Goal: Information Seeking & Learning: Find specific fact

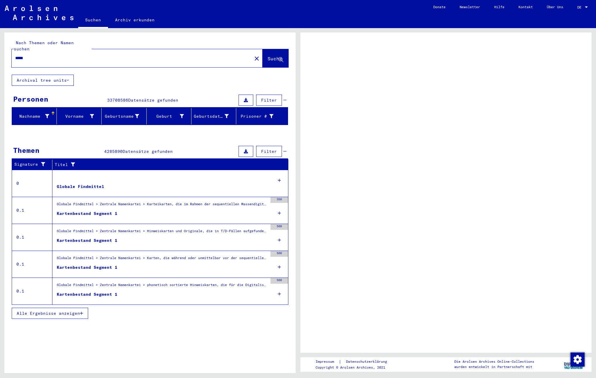
click at [586, 7] on div at bounding box center [586, 6] width 3 height 1
click at [583, 6] on div at bounding box center [585, 7] width 5 height 4
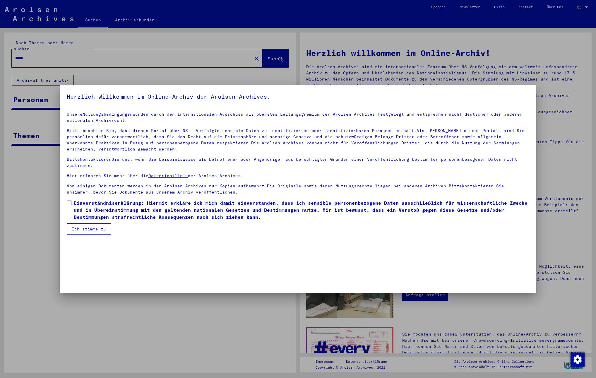
click at [70, 204] on span at bounding box center [69, 202] width 5 height 5
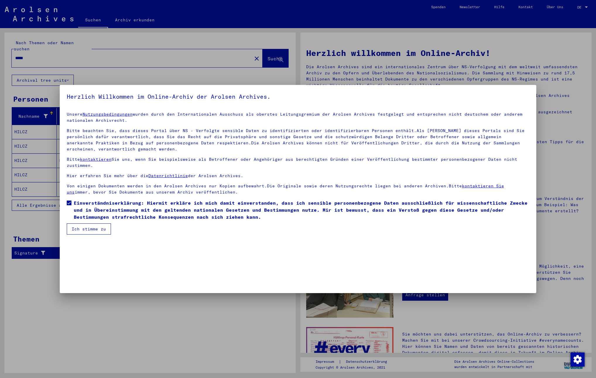
click at [87, 227] on button "Ich stimme zu" at bounding box center [89, 228] width 44 height 11
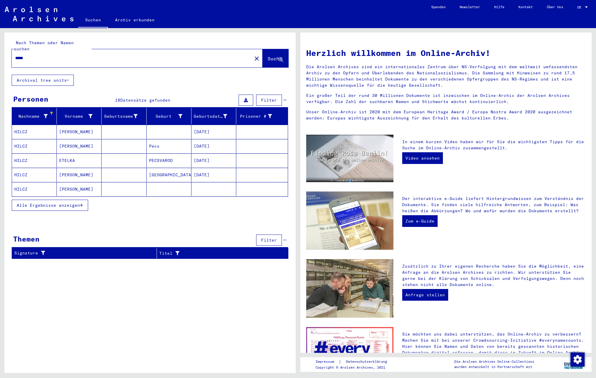
click at [76, 202] on span "Alle Ergebnisse anzeigen" at bounding box center [48, 204] width 63 height 5
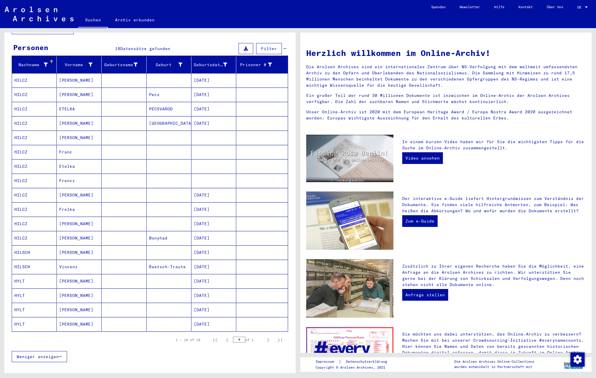
scroll to position [78, 0]
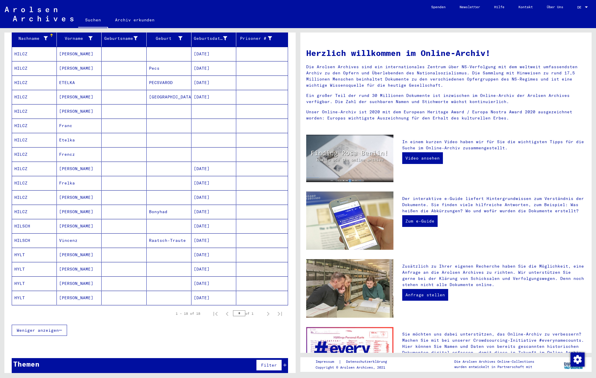
click at [113, 363] on div "Themen Filter" at bounding box center [150, 365] width 276 height 15
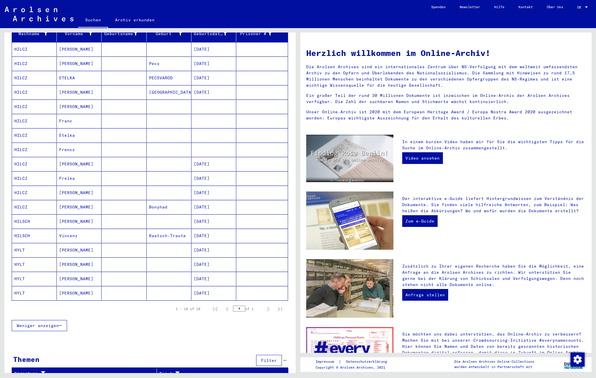
scroll to position [0, 0]
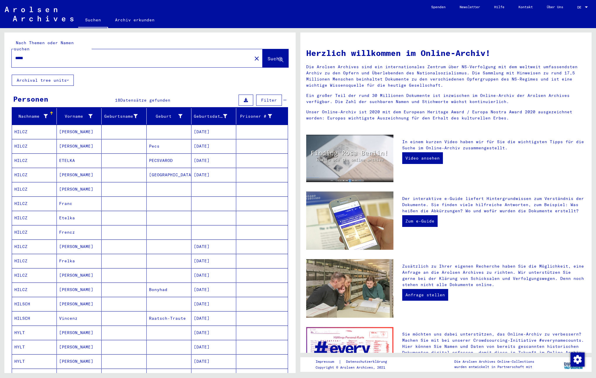
drag, startPoint x: 44, startPoint y: 54, endPoint x: 12, endPoint y: 53, distance: 31.3
click at [13, 53] on div "*****" at bounding box center [128, 57] width 233 height 13
type input "*********"
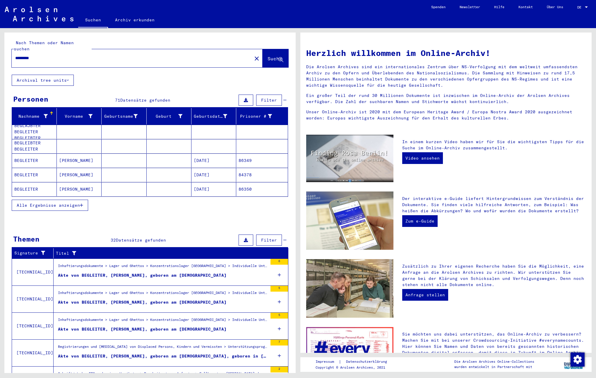
click at [63, 202] on span "Alle Ergebnisse anzeigen" at bounding box center [48, 204] width 63 height 5
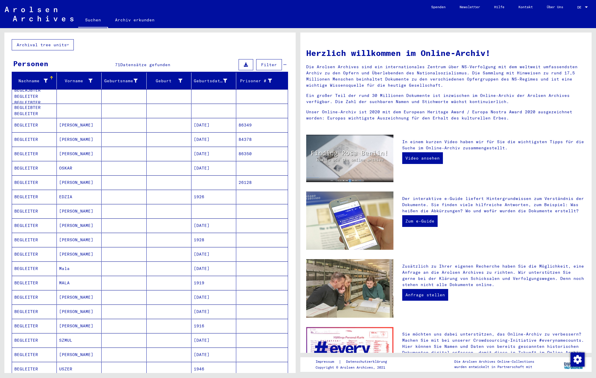
scroll to position [34, 0]
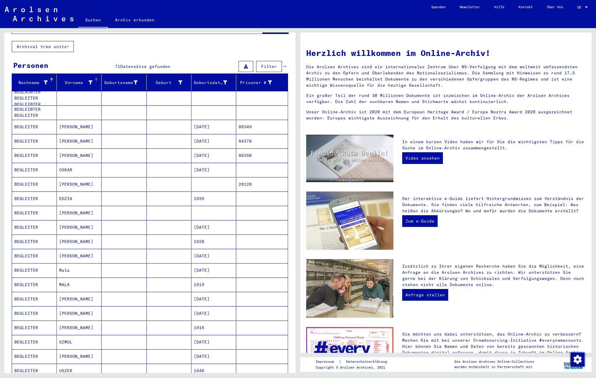
click at [79, 80] on div "Vorname" at bounding box center [75, 83] width 33 height 6
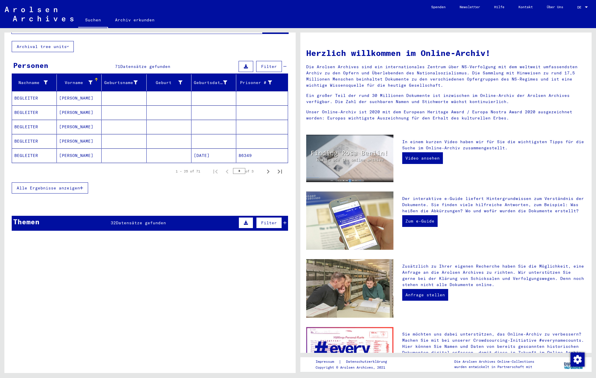
click at [72, 182] on button "Alle Ergebnisse anzeigen" at bounding box center [50, 187] width 76 height 11
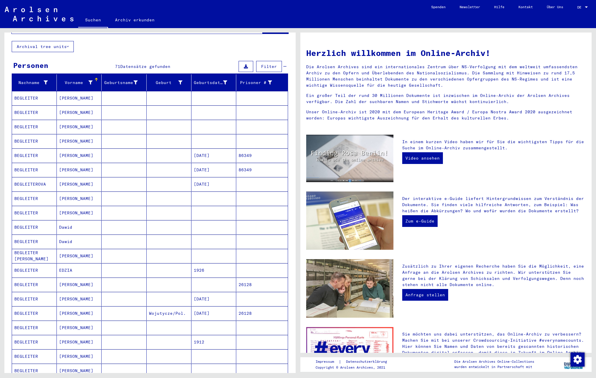
click at [32, 92] on mat-cell "BEGLEITER" at bounding box center [34, 98] width 45 height 14
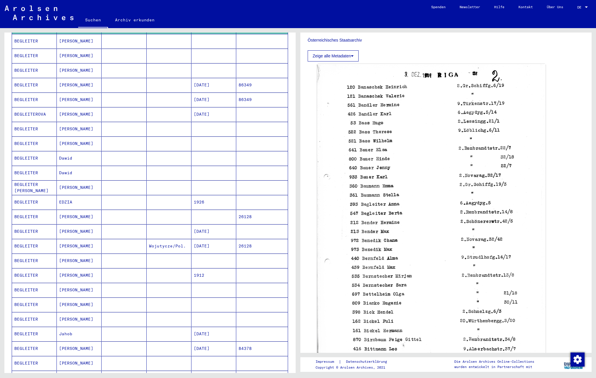
scroll to position [113, 0]
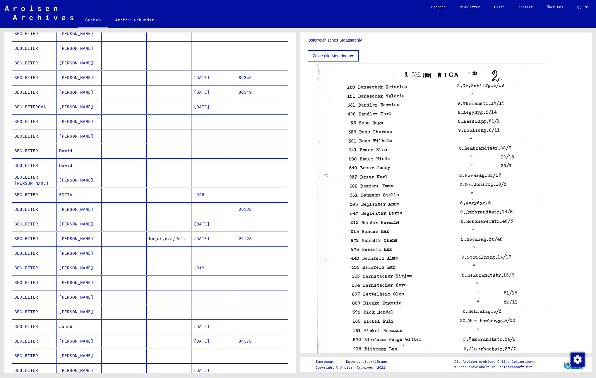
click at [22, 146] on mat-cell "BEGLEITER" at bounding box center [34, 151] width 45 height 14
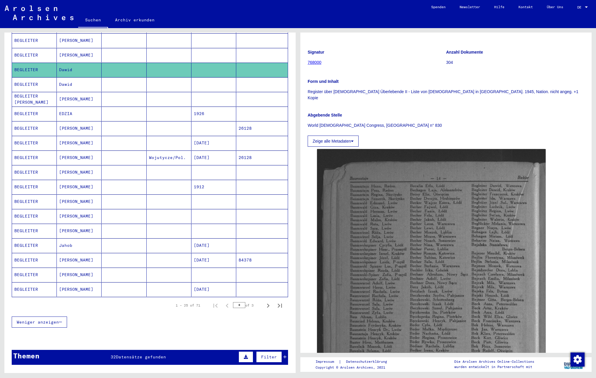
scroll to position [200, 0]
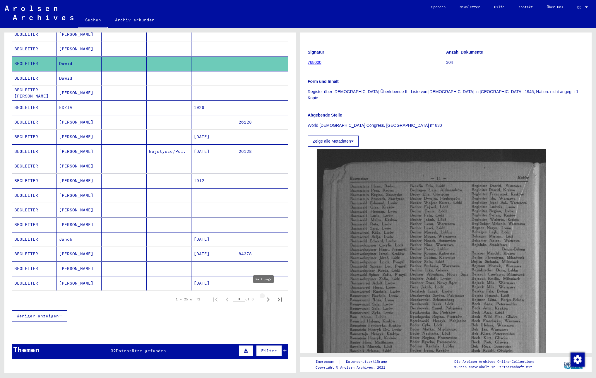
click at [264, 295] on icon "Next page" at bounding box center [268, 299] width 8 height 8
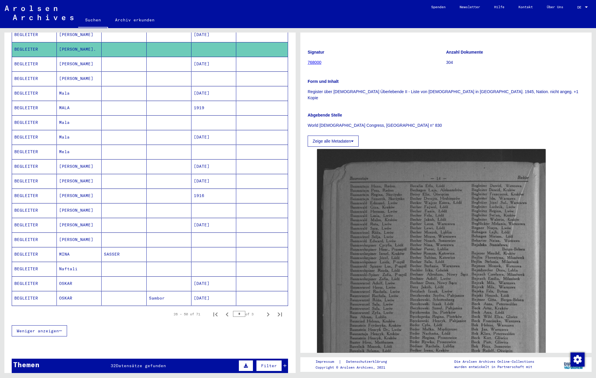
scroll to position [239, 0]
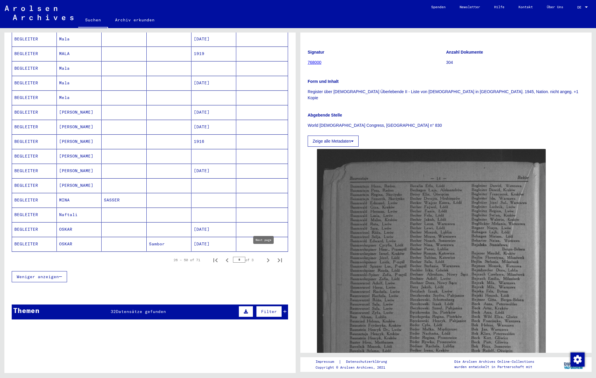
click at [264, 256] on icon "Next page" at bounding box center [268, 260] width 8 height 8
type input "*"
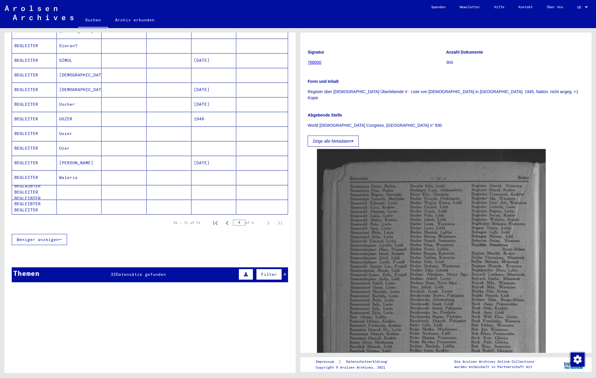
scroll to position [279, 0]
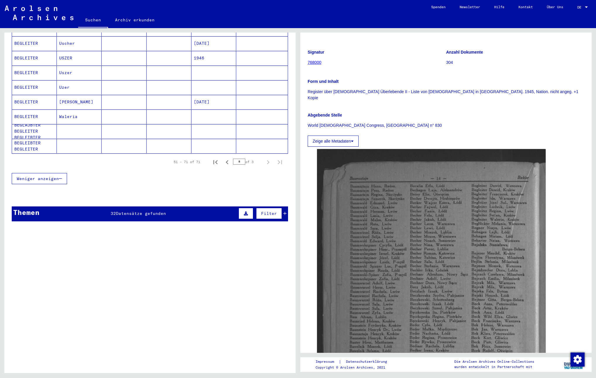
click at [121, 210] on div "32 Datensätze gefunden" at bounding box center [138, 213] width 55 height 6
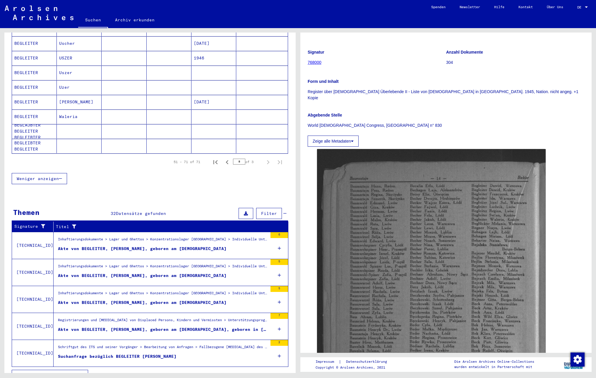
scroll to position [283, 0]
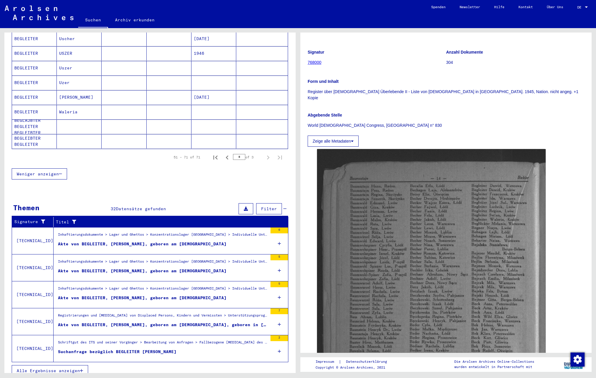
click at [67, 368] on span "Alle Ergebnisse anzeigen" at bounding box center [48, 370] width 63 height 5
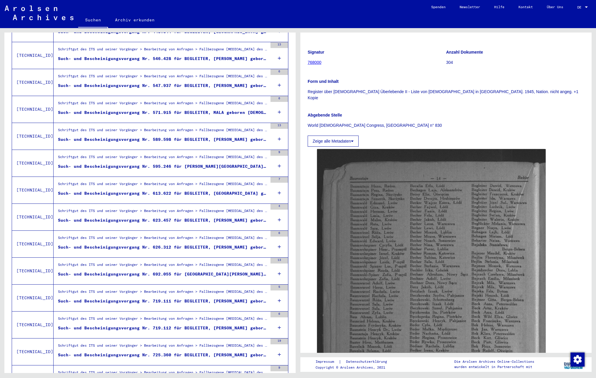
scroll to position [480, 0]
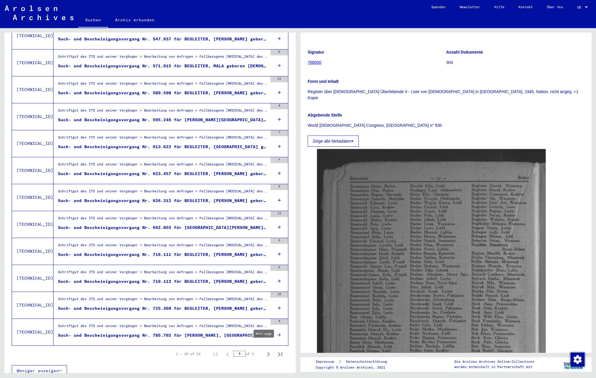
click at [264, 350] on icon "Next page" at bounding box center [268, 354] width 8 height 8
type input "*"
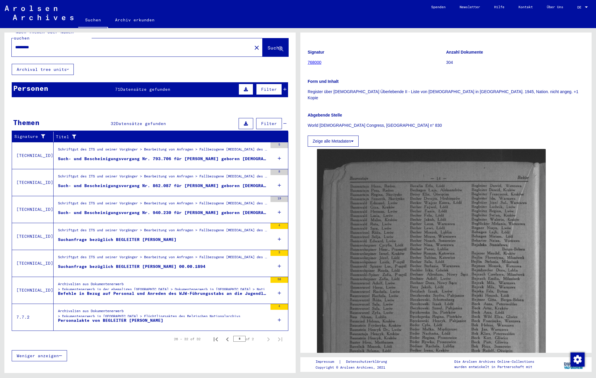
scroll to position [0, 0]
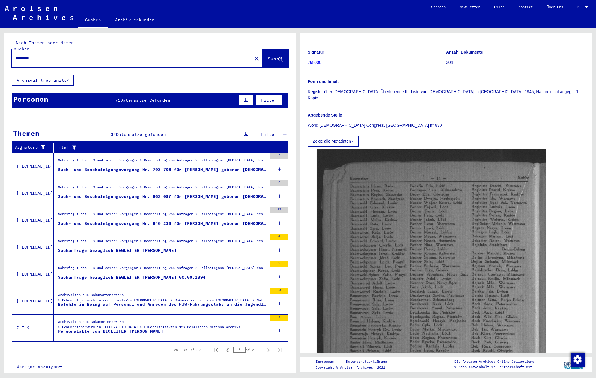
drag, startPoint x: 54, startPoint y: 52, endPoint x: 4, endPoint y: 51, distance: 49.5
click at [4, 51] on div "Nach Themen oder Namen suchen ********* close Suche" at bounding box center [149, 53] width 291 height 42
type input "*****"
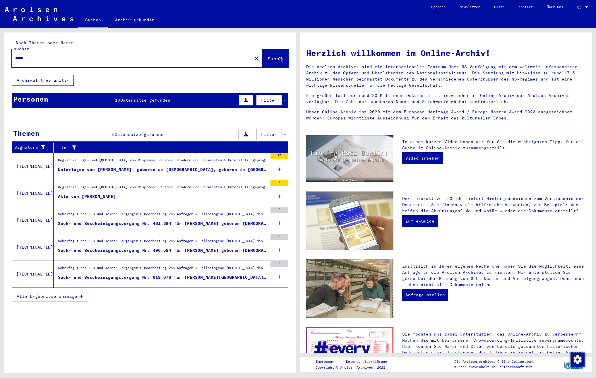
click at [150, 220] on div "Such- und Bescheinigungsvorgang Nr. 461.394 für [PERSON_NAME] geboren [DEMOGRAP…" at bounding box center [162, 223] width 209 height 6
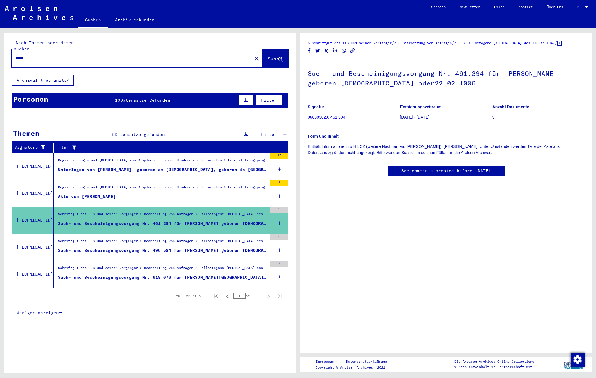
click at [277, 202] on div "Alle Ergebnisse anzeigen" at bounding box center [150, 206] width 276 height 17
click at [277, 217] on div "9" at bounding box center [279, 220] width 18 height 26
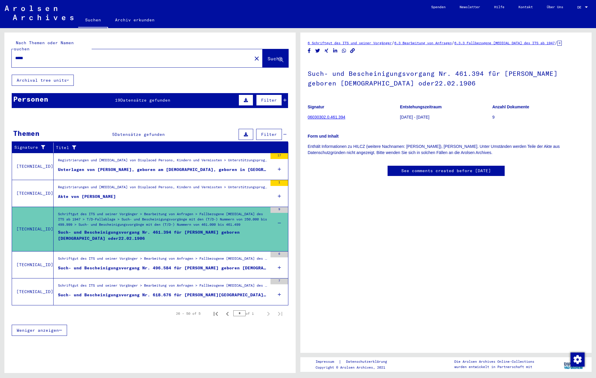
click at [331, 118] on link "06030302.0.461.394" at bounding box center [325, 117] width 37 height 5
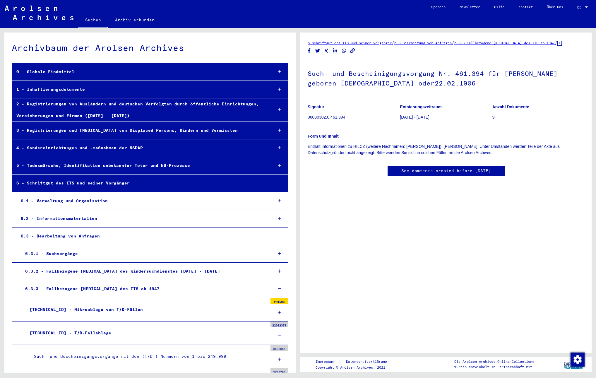
scroll to position [21032, 0]
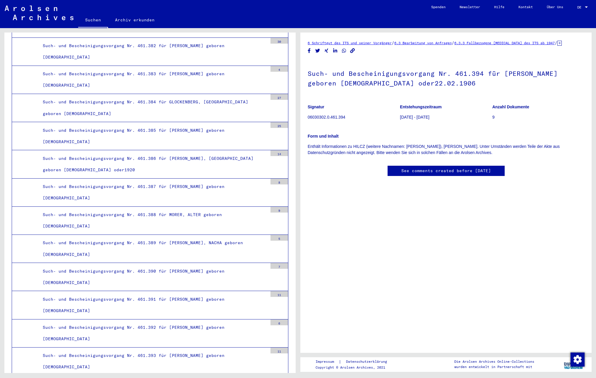
click at [270, 376] on div "9" at bounding box center [279, 379] width 18 height 6
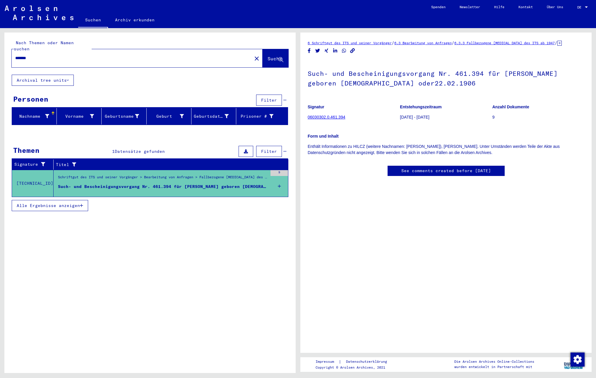
drag, startPoint x: 36, startPoint y: 50, endPoint x: 9, endPoint y: 50, distance: 26.9
click at [9, 50] on div "Nach Themen oder Namen suchen ******* close Suche" at bounding box center [149, 53] width 291 height 42
type input "*****"
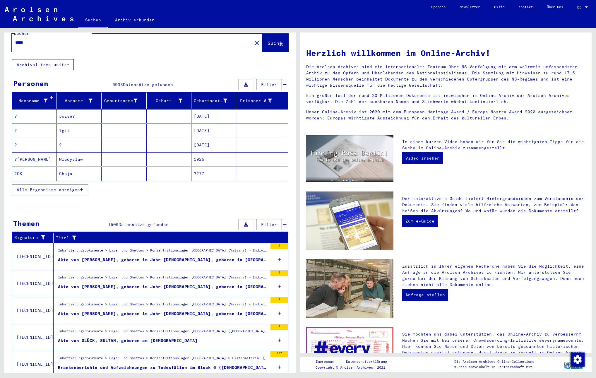
scroll to position [31, 0]
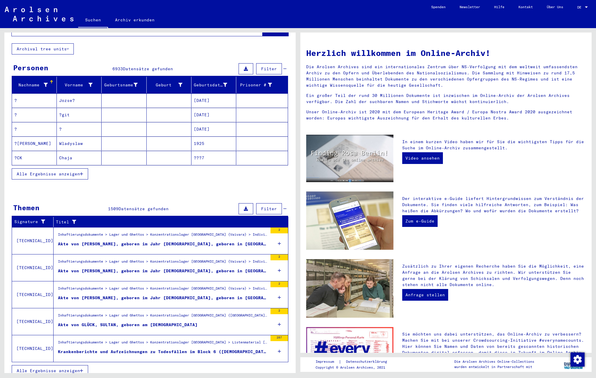
click at [66, 368] on span "Alle Ergebnisse anzeigen" at bounding box center [48, 370] width 63 height 5
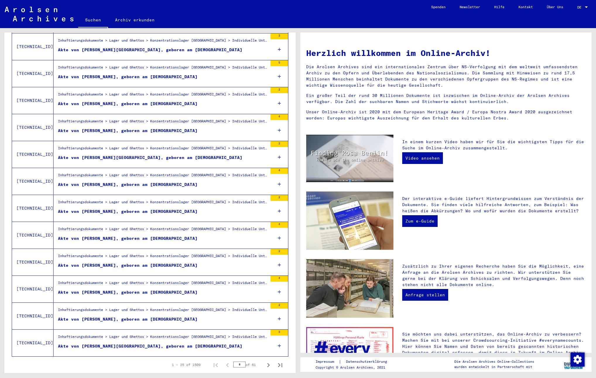
scroll to position [480, 0]
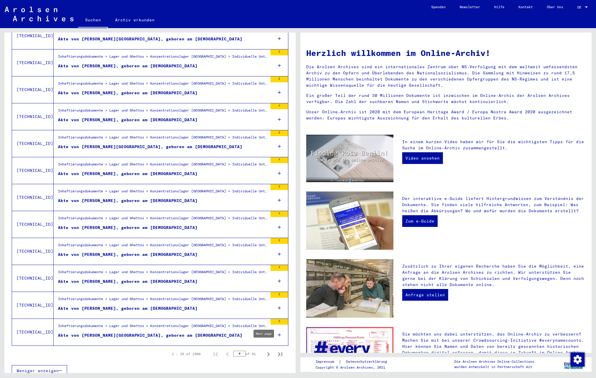
click at [267, 352] on icon "Next page" at bounding box center [268, 354] width 3 height 4
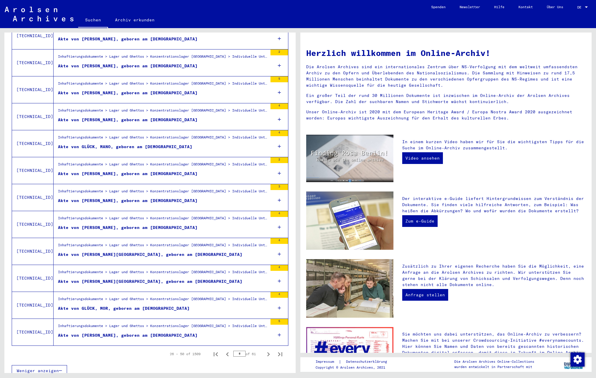
click at [267, 352] on icon "Next page" at bounding box center [268, 354] width 3 height 4
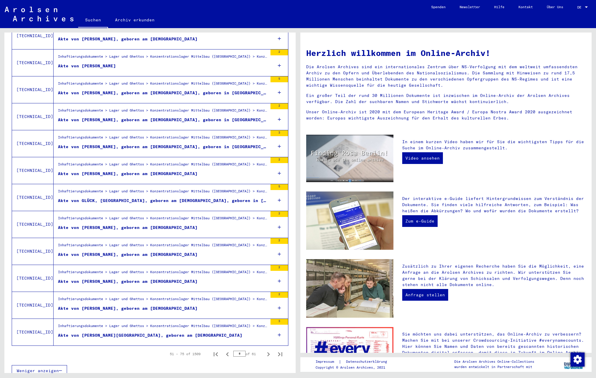
click at [267, 352] on icon "Next page" at bounding box center [268, 354] width 3 height 4
type input "*"
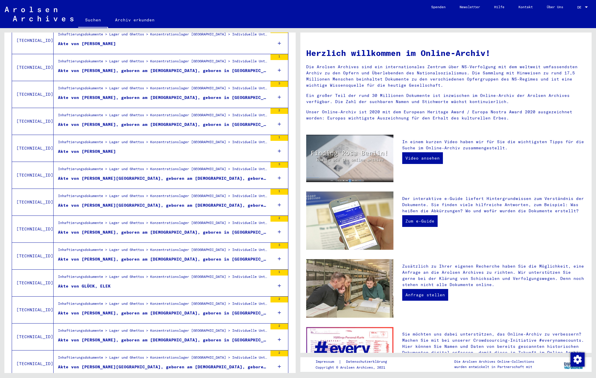
scroll to position [0, 0]
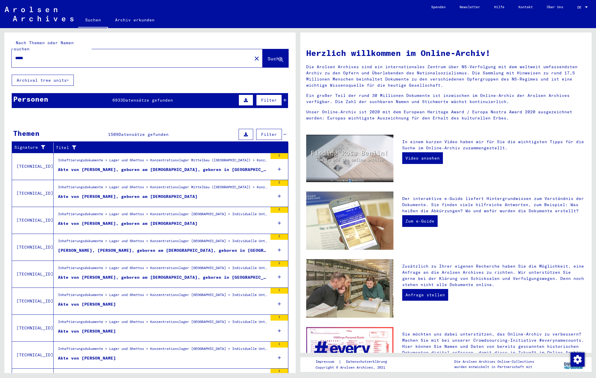
click at [55, 55] on input "*****" at bounding box center [130, 58] width 230 height 6
type input "**********"
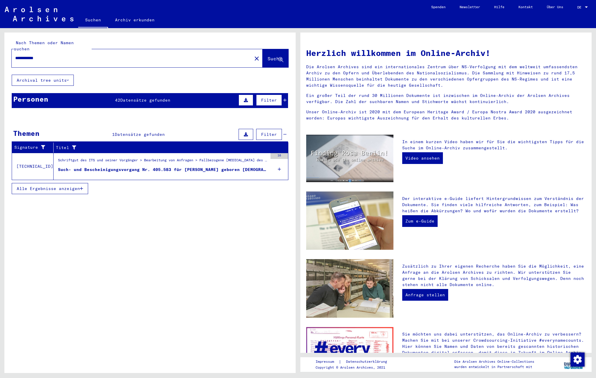
click at [139, 166] on div "Such- und Bescheinigungsvorgang Nr. 405.583 für [PERSON_NAME] geboren [DEMOGRAP…" at bounding box center [162, 169] width 209 height 6
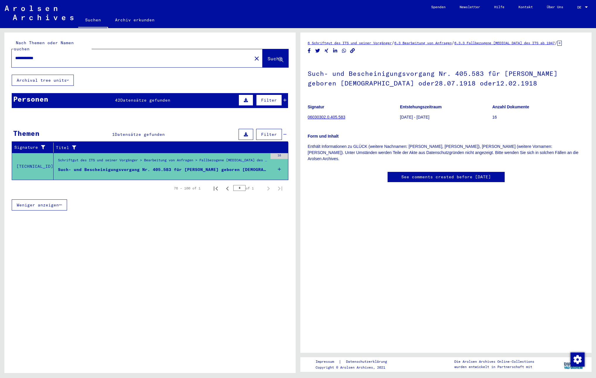
click at [332, 117] on link "06030302.0.405.583" at bounding box center [325, 117] width 37 height 5
